Goal: Information Seeking & Learning: Learn about a topic

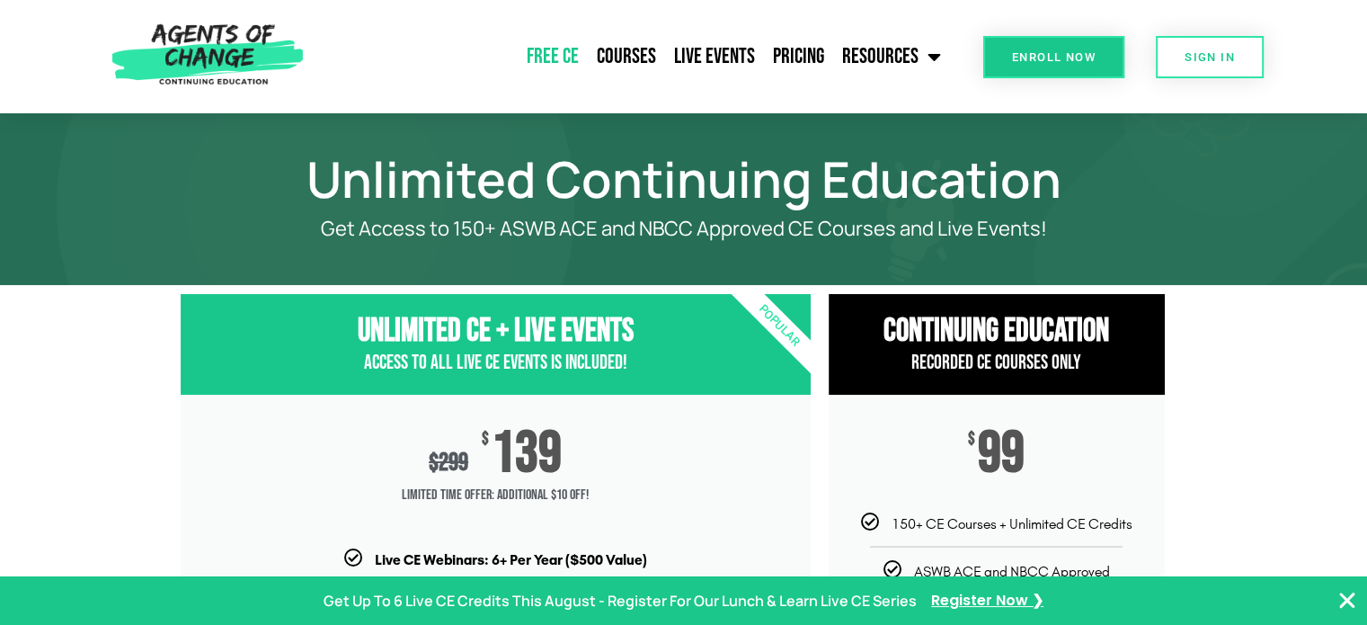
click at [572, 56] on link "Free CE" at bounding box center [553, 56] width 70 height 45
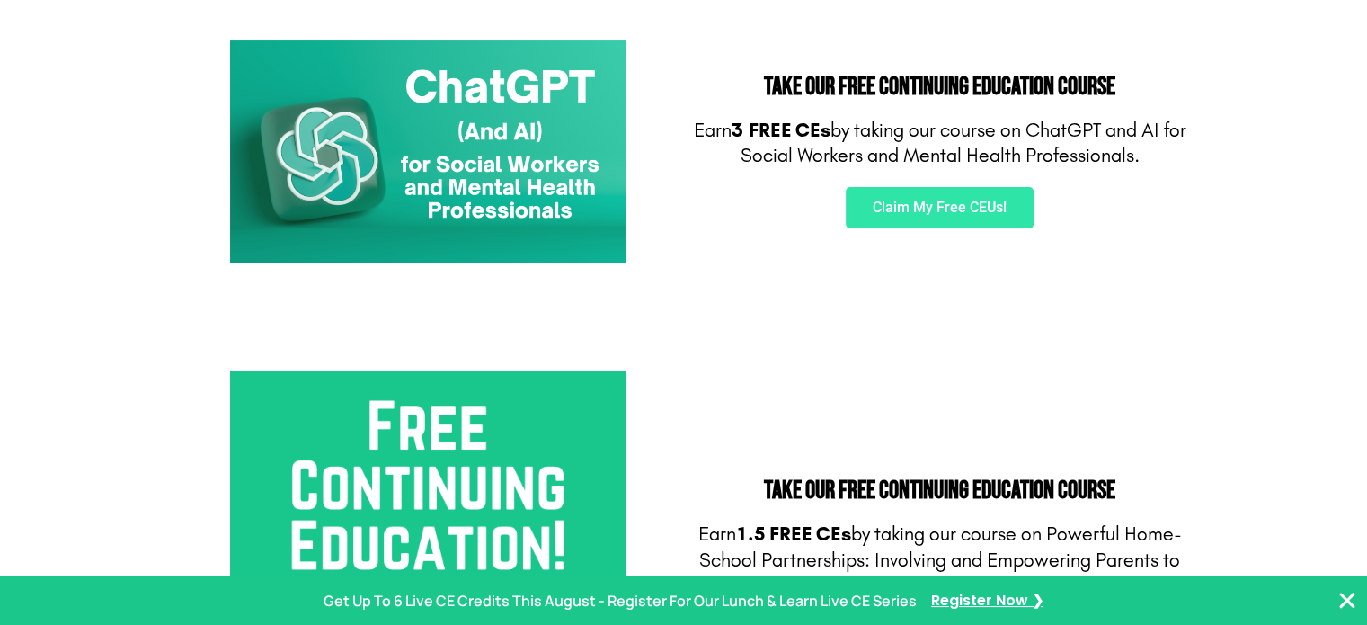
scroll to position [399, 0]
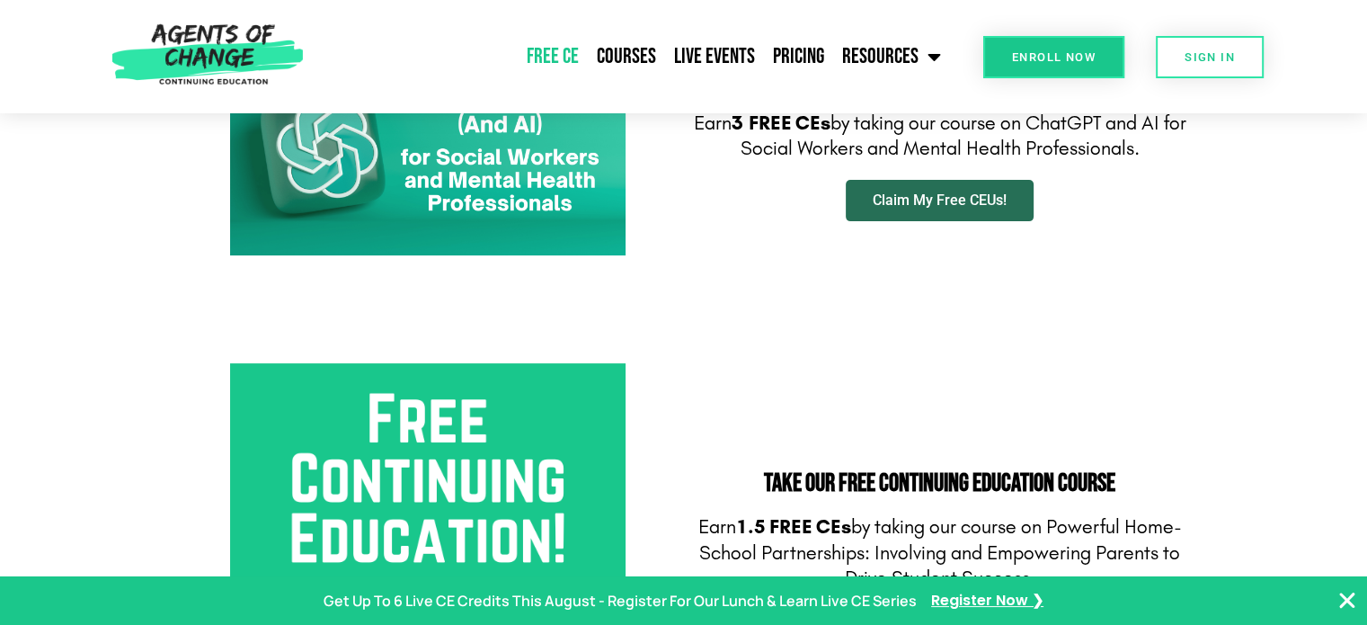
click at [1004, 200] on span "Claim My Free CEUs!" at bounding box center [940, 200] width 134 height 14
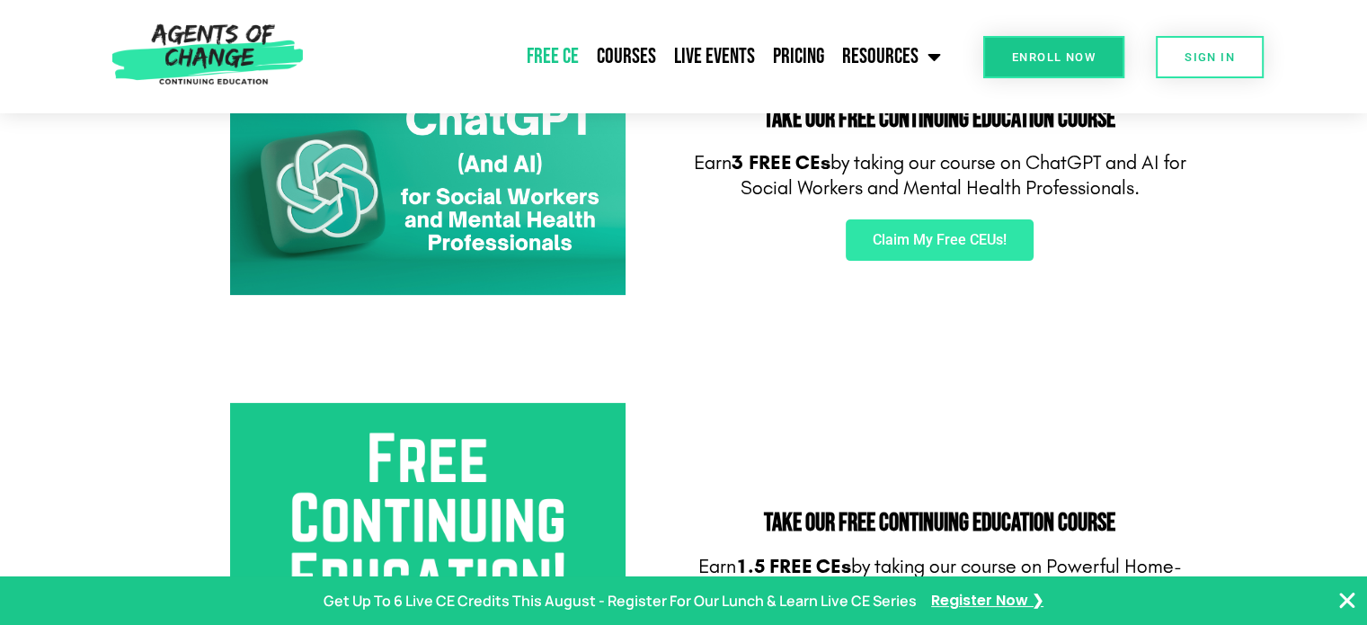
scroll to position [328, 0]
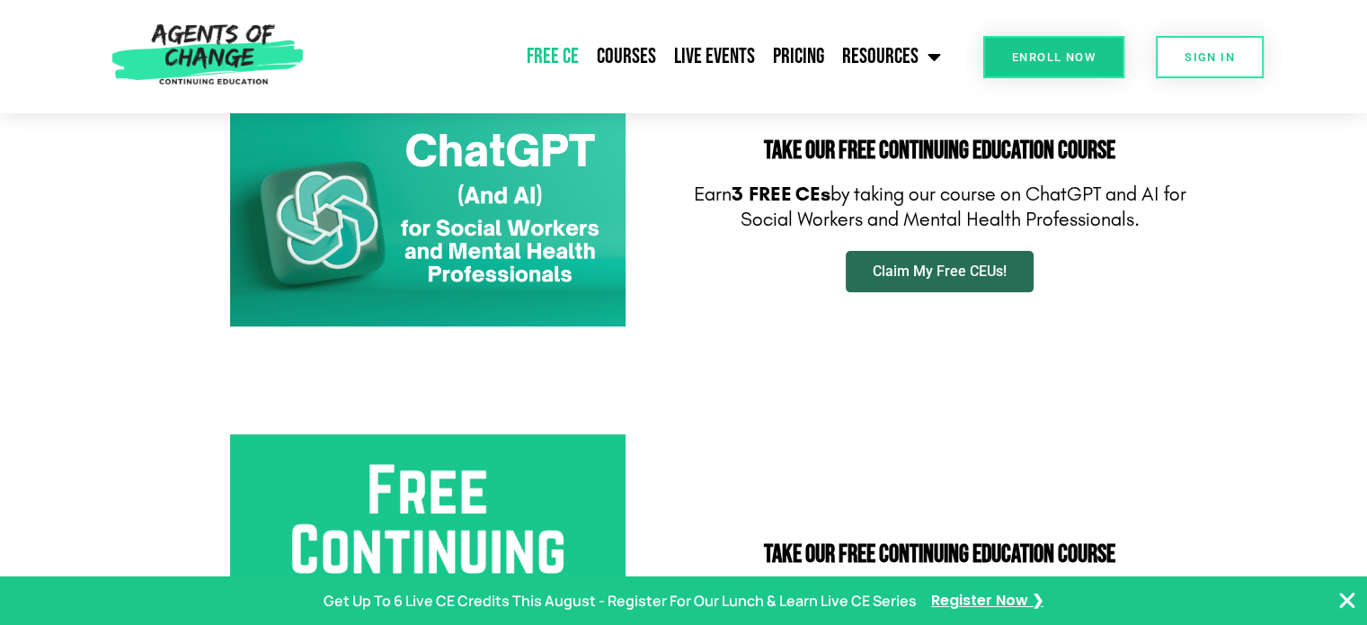
click at [936, 259] on link "Claim My Free CEUs!" at bounding box center [940, 271] width 188 height 41
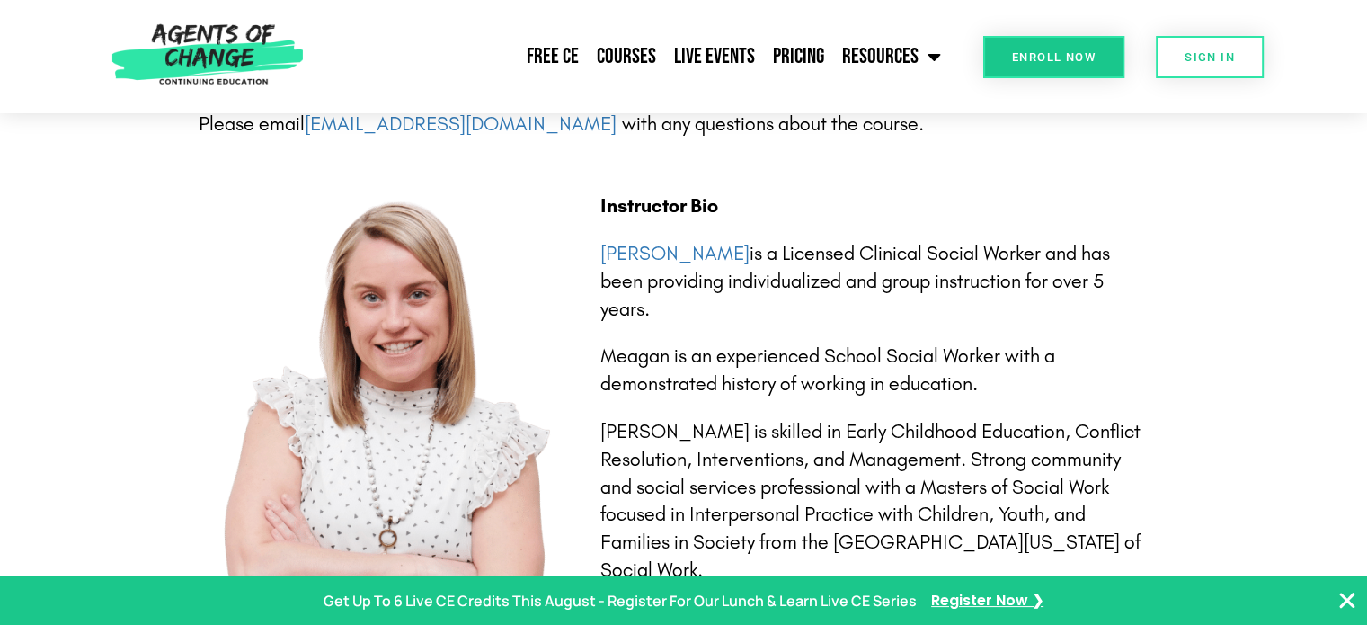
scroll to position [3830, 0]
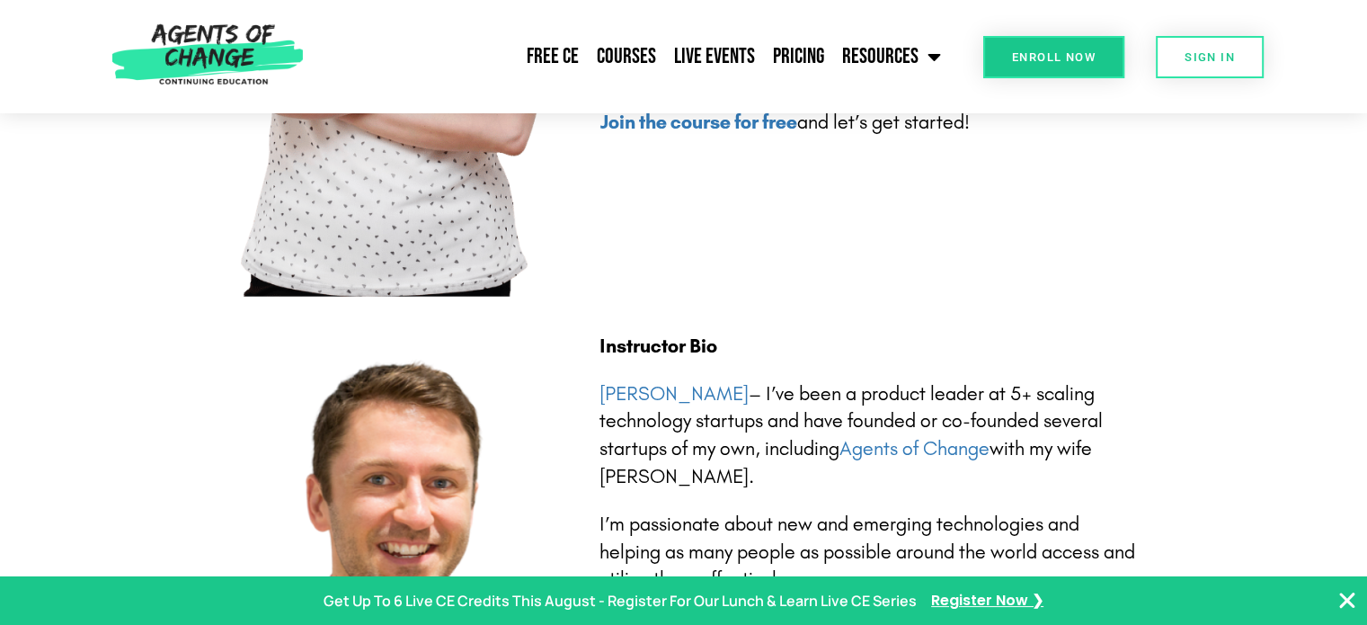
scroll to position [4308, 0]
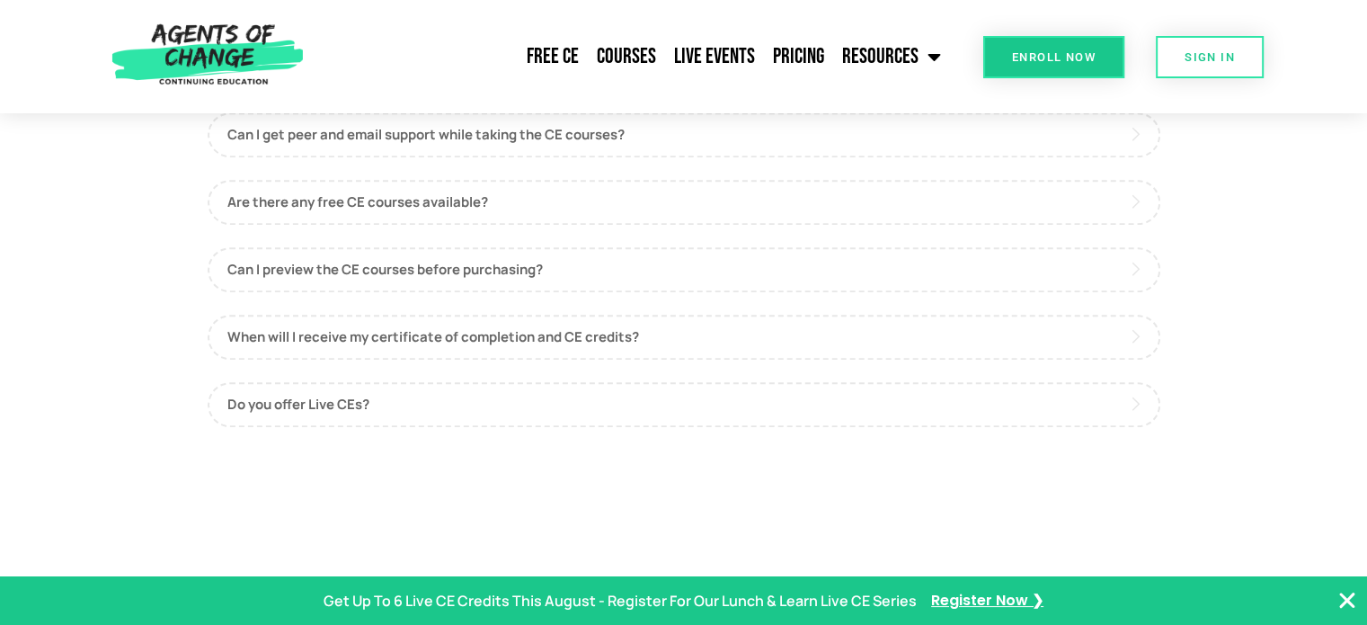
scroll to position [1088, 0]
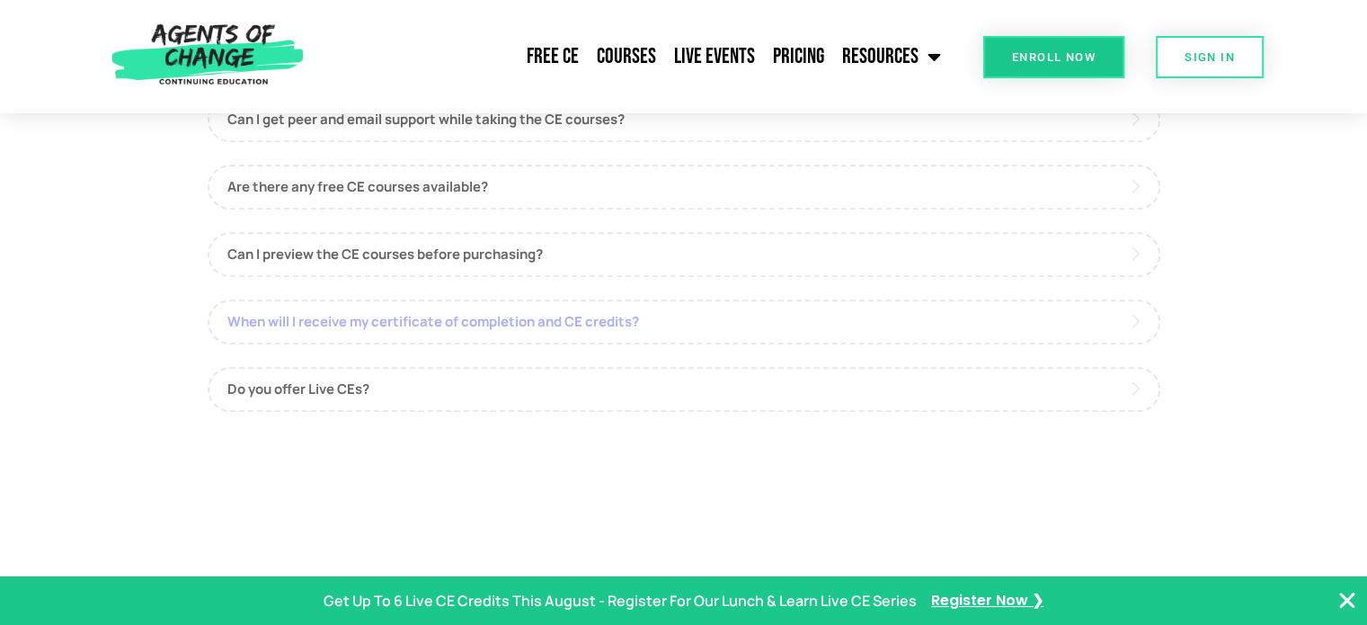
click at [611, 306] on link "When will I receive my certificate of completion and CE credits?" at bounding box center [684, 321] width 953 height 45
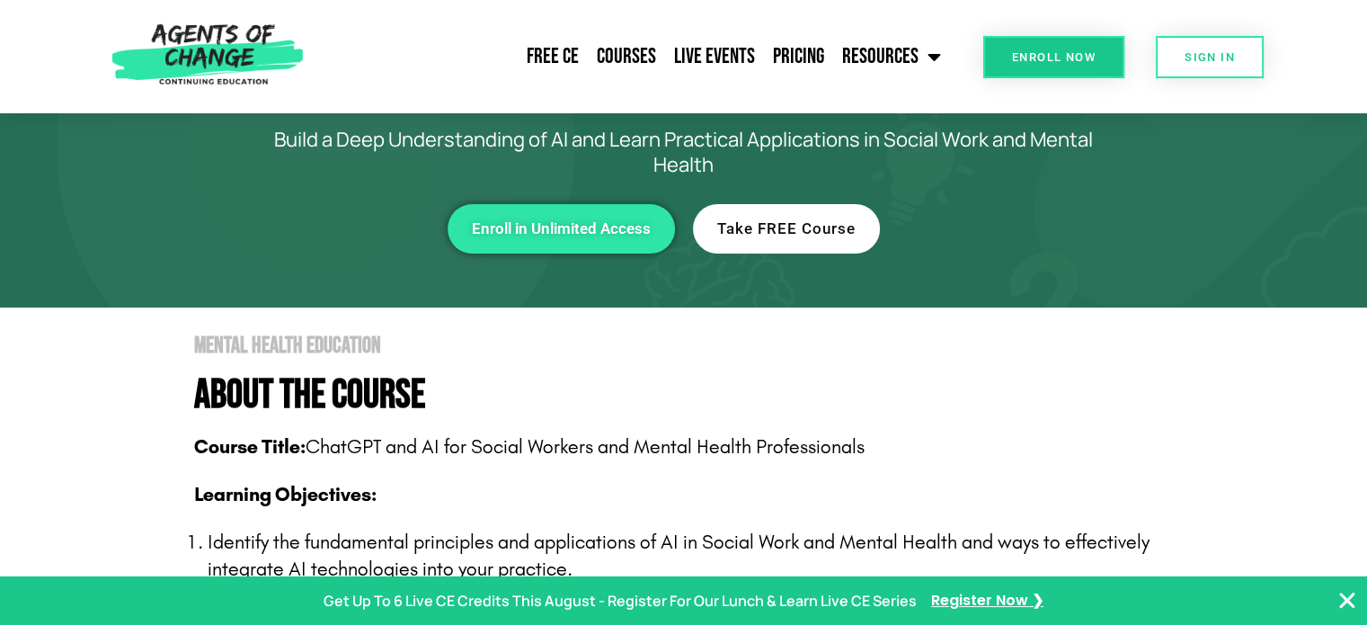
scroll to position [82, 0]
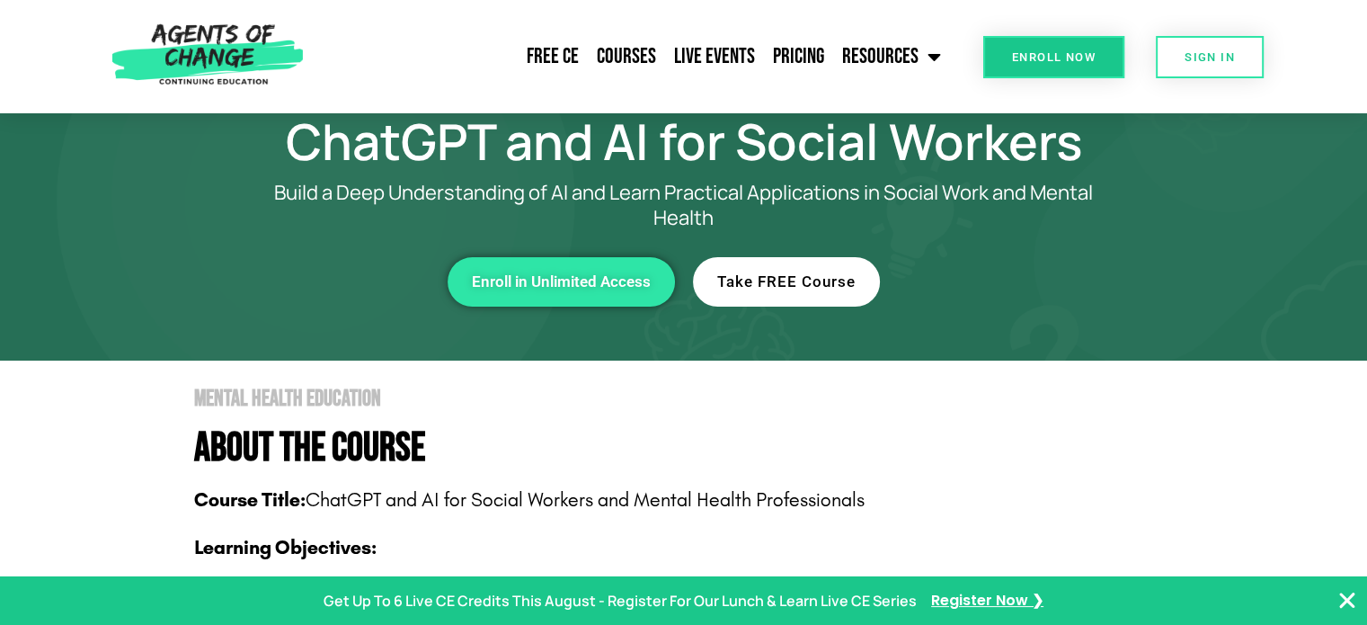
click at [779, 276] on span "Take FREE Course" at bounding box center [786, 281] width 138 height 15
